Goal: Check status: Check status

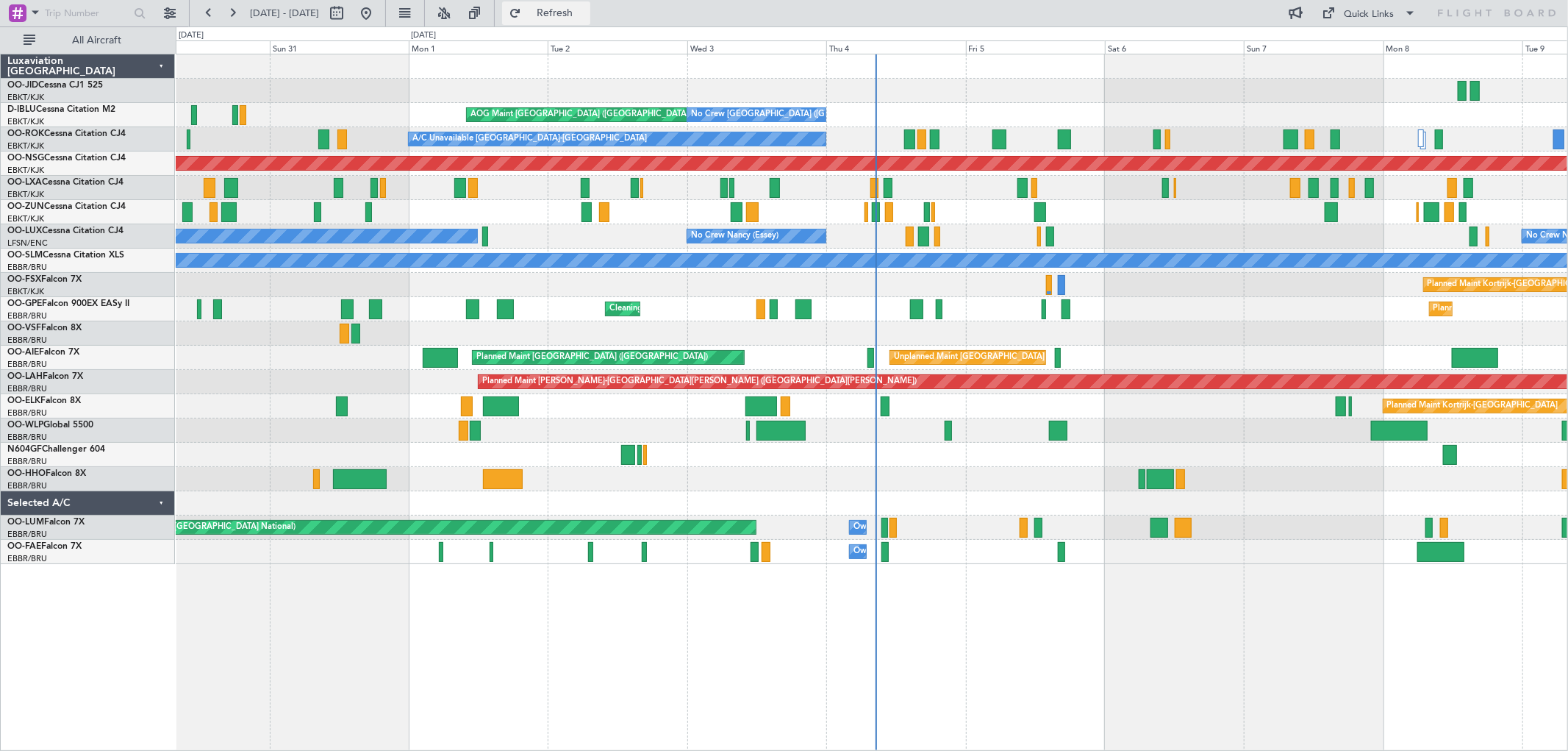
click at [586, 11] on span "Refresh" at bounding box center [555, 12] width 62 height 11
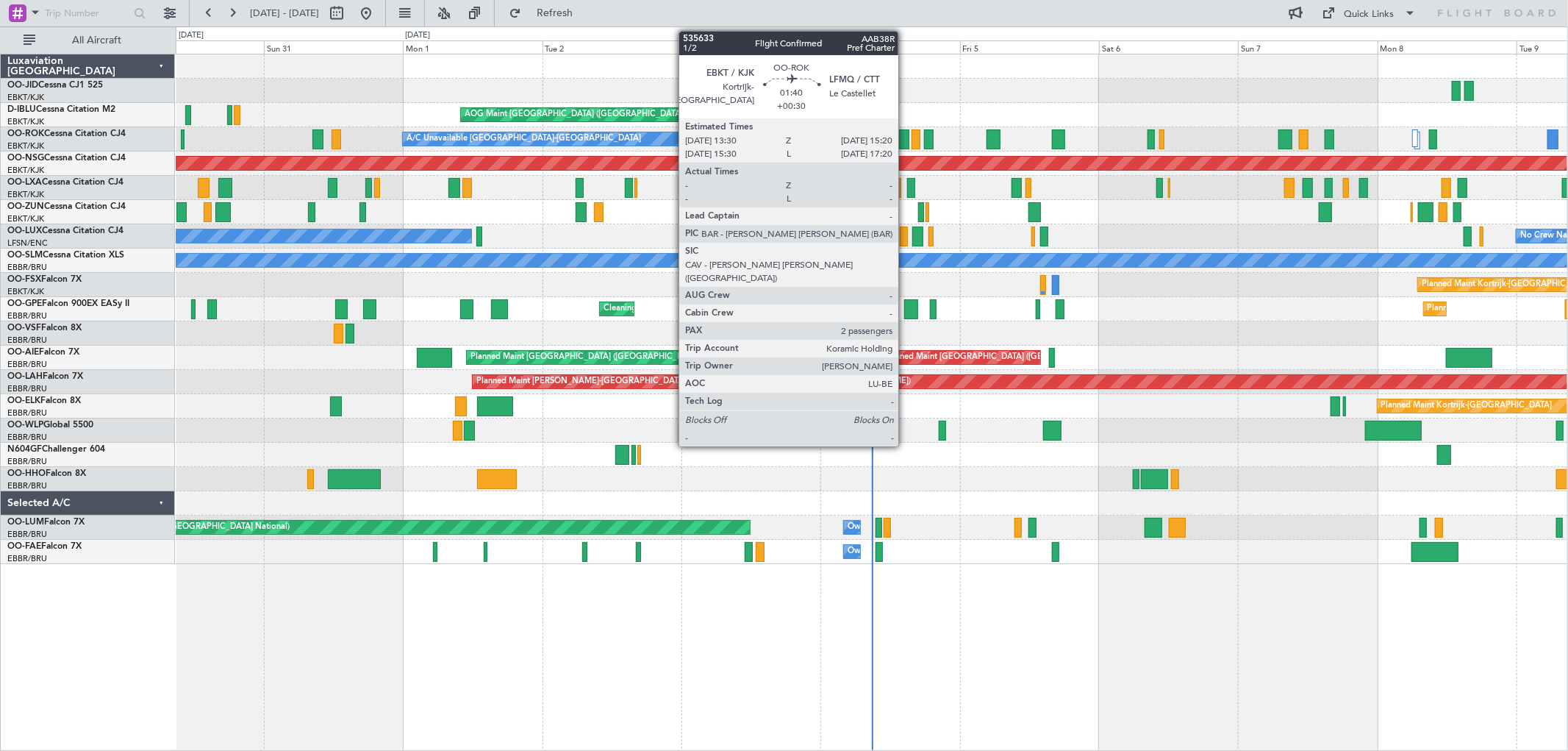
click at [906, 140] on div at bounding box center [904, 139] width 11 height 20
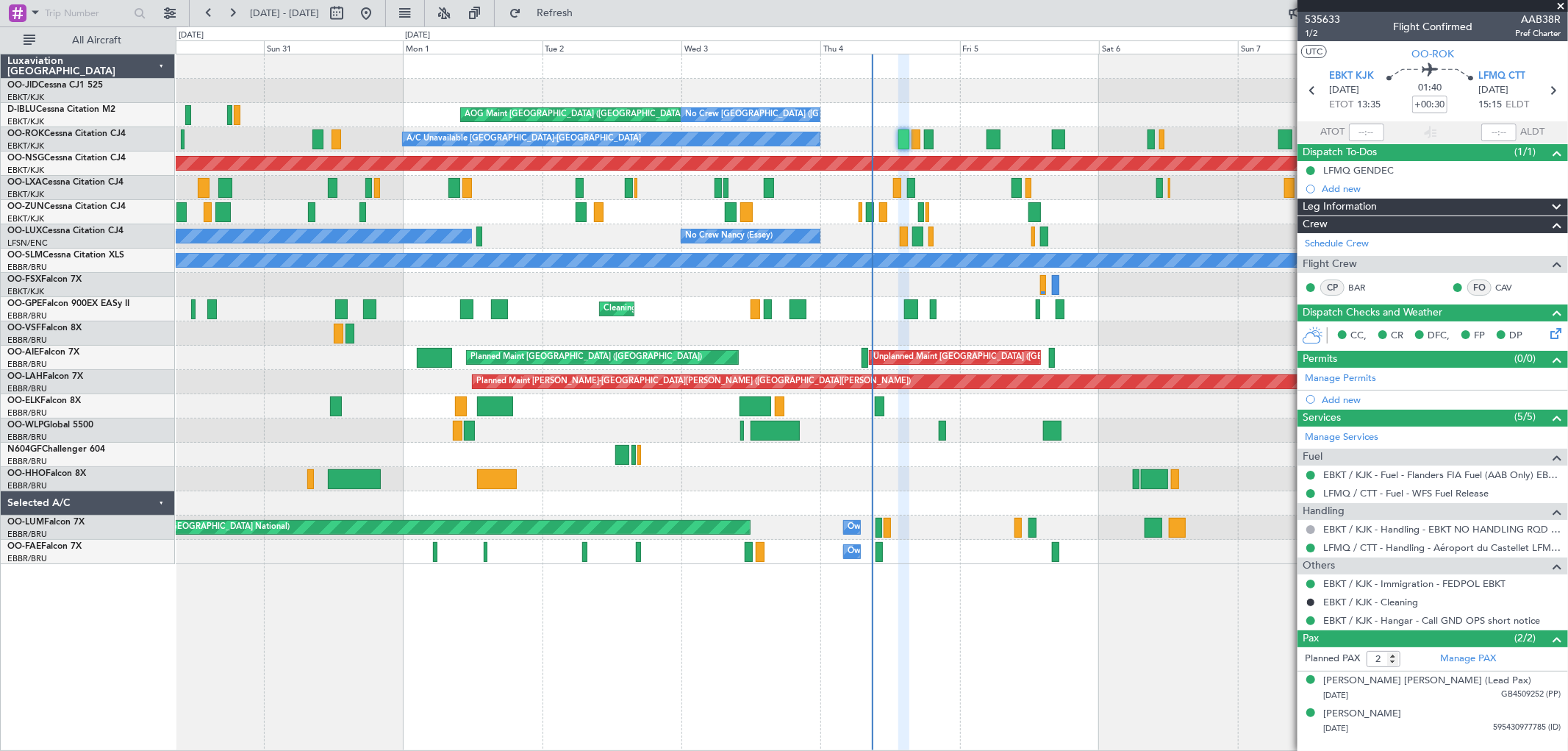
click at [1561, 3] on span at bounding box center [1560, 7] width 14 height 13
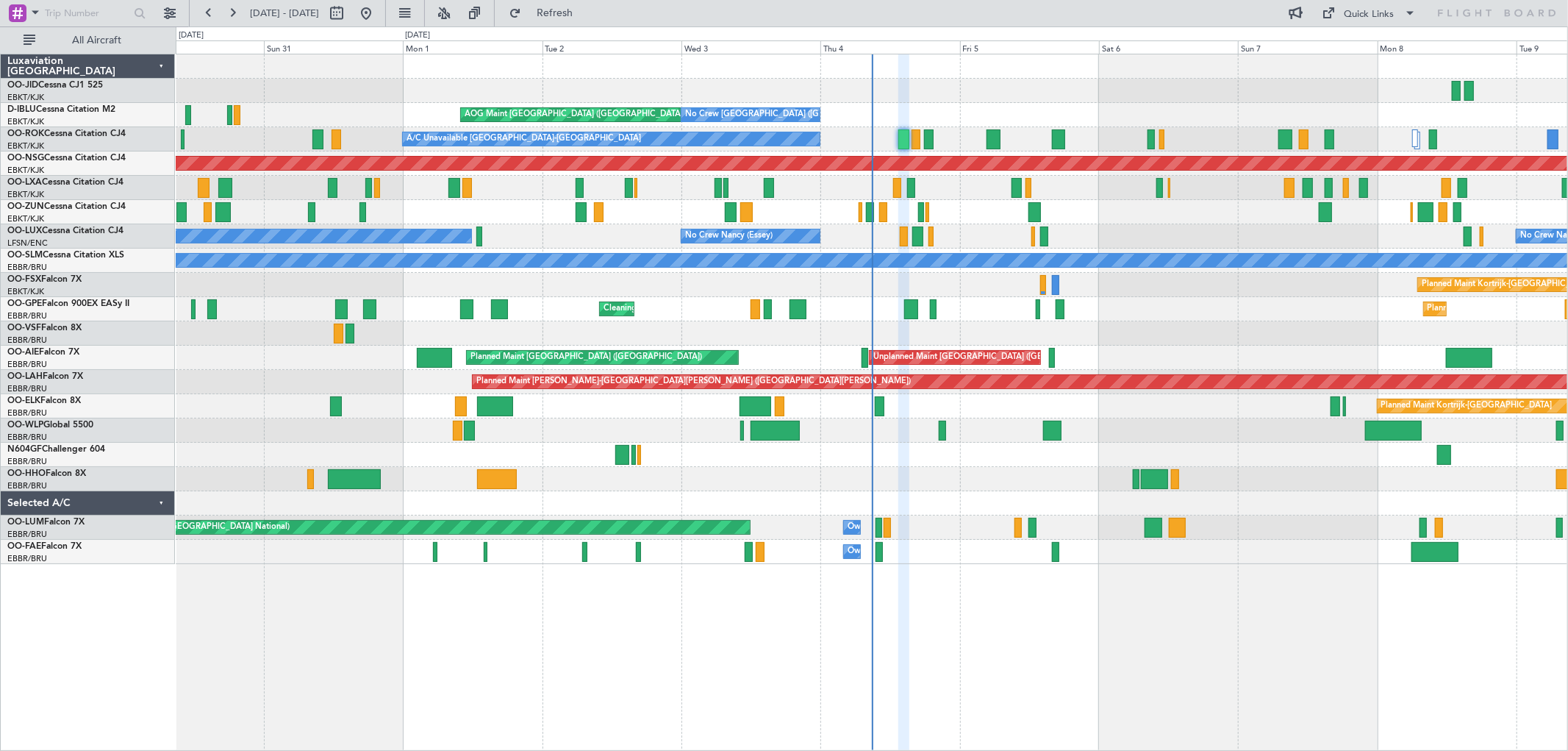
type input "0"
click at [586, 14] on span "Refresh" at bounding box center [555, 12] width 62 height 11
